Goal: Obtain resource: Obtain resource

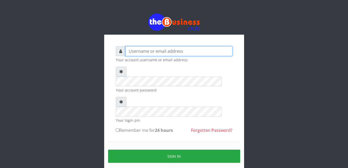
type input "gloworld1"
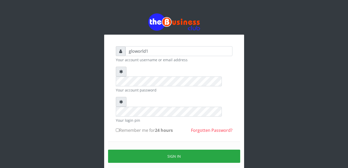
click at [118, 129] on input "Remember me for 24 hours" at bounding box center [117, 130] width 3 height 3
checkbox input "true"
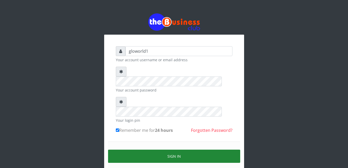
click at [182, 150] on button "Sign in" at bounding box center [174, 156] width 132 height 13
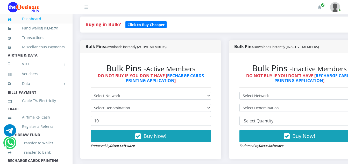
scroll to position [124, 0]
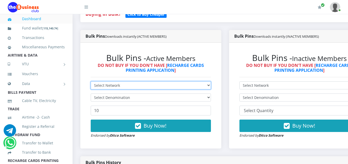
click at [119, 86] on select "Select Network MTN Globacom 9Mobile Airtel" at bounding box center [151, 86] width 120 height 8
select select "MTN"
click at [91, 83] on select "Select Network MTN Globacom 9Mobile Airtel" at bounding box center [151, 86] width 120 height 8
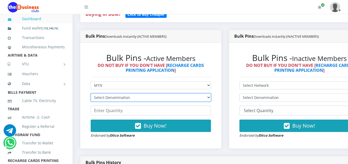
click at [129, 100] on select "Select Denomination MTN NGN100 - ₦96.94 MTN NGN200 - ₦193.88 MTN NGN400 - ₦387.…" at bounding box center [151, 98] width 120 height 8
select select "484.7-500"
click at [91, 95] on select "Select Denomination MTN NGN100 - ₦96.94 MTN NGN200 - ₦193.88 MTN NGN400 - ₦387.…" at bounding box center [151, 98] width 120 height 8
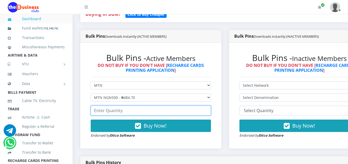
click at [123, 113] on input "number" at bounding box center [151, 111] width 120 height 10
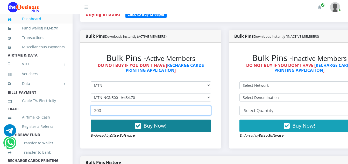
type input "200"
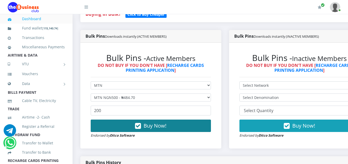
click at [141, 126] on icon "button" at bounding box center [138, 126] width 6 height 5
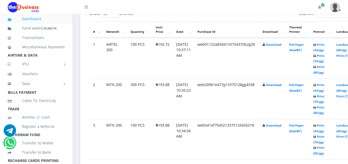
scroll to position [311, 0]
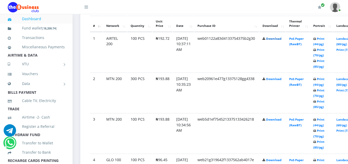
click at [278, 40] on link "Download" at bounding box center [273, 39] width 15 height 4
click at [281, 81] on link "Download" at bounding box center [273, 79] width 15 height 4
click at [281, 122] on link "Download" at bounding box center [273, 120] width 15 height 4
click at [280, 162] on link "Download" at bounding box center [273, 160] width 15 height 4
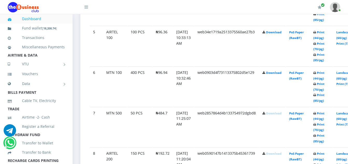
scroll to position [487, 0]
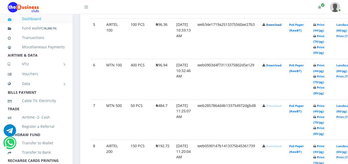
click at [280, 27] on link "Download" at bounding box center [273, 25] width 15 height 4
click at [279, 67] on link "Download" at bounding box center [273, 65] width 15 height 4
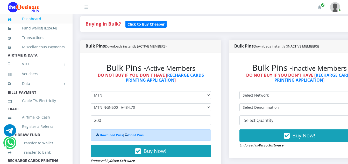
scroll to position [114, 0]
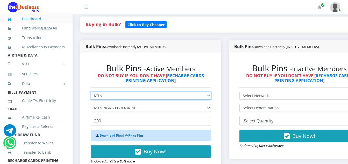
click at [105, 97] on select "Select Network MTN Globacom 9Mobile Airtel" at bounding box center [151, 96] width 120 height 8
click at [91, 93] on select "Select Network MTN Globacom 9Mobile Airtel" at bounding box center [151, 96] width 120 height 8
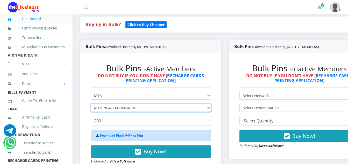
click at [134, 108] on select "Select Denomination MTN NGN100 - ₦96.94 MTN NGN200 - ₦193.88 MTN NGN400 - ₦387.…" at bounding box center [151, 108] width 120 height 8
select select "969.4-1000"
click at [91, 105] on select "Select Denomination MTN NGN100 - ₦96.94 MTN NGN200 - ₦193.88 MTN NGN400 - ₦387.…" at bounding box center [151, 108] width 120 height 8
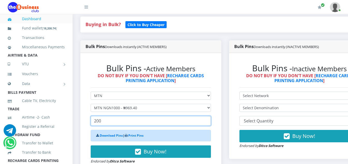
click at [104, 123] on input "200" at bounding box center [151, 121] width 120 height 10
type input "2"
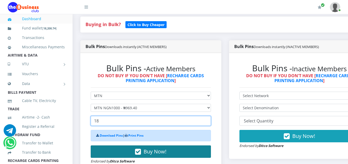
type input "18"
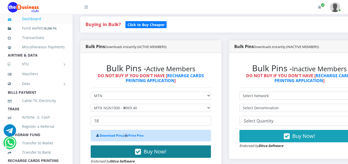
click at [140, 154] on icon "button" at bounding box center [138, 152] width 6 height 5
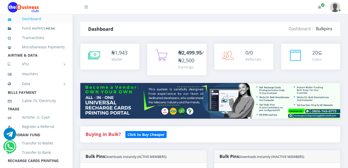
drag, startPoint x: 0, startPoint y: 0, endPoint x: 350, endPoint y: 165, distance: 386.9
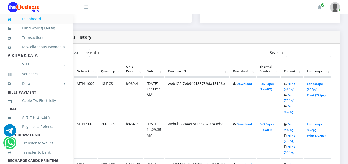
scroll to position [253, 37]
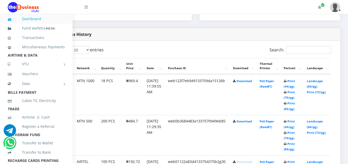
drag, startPoint x: 89, startPoint y: 98, endPoint x: 92, endPoint y: 99, distance: 2.8
click at [92, 99] on id "1 MTN 1000 18 PCS ₦969.4 03.Sep.2025 11:39:55 AM web122f7eb949133759da15126b Do…" at bounding box center [195, 95] width 270 height 40
click at [245, 83] on link "Download" at bounding box center [243, 81] width 15 height 4
click at [244, 123] on link "Download" at bounding box center [243, 122] width 15 height 4
